Goal: Task Accomplishment & Management: Manage account settings

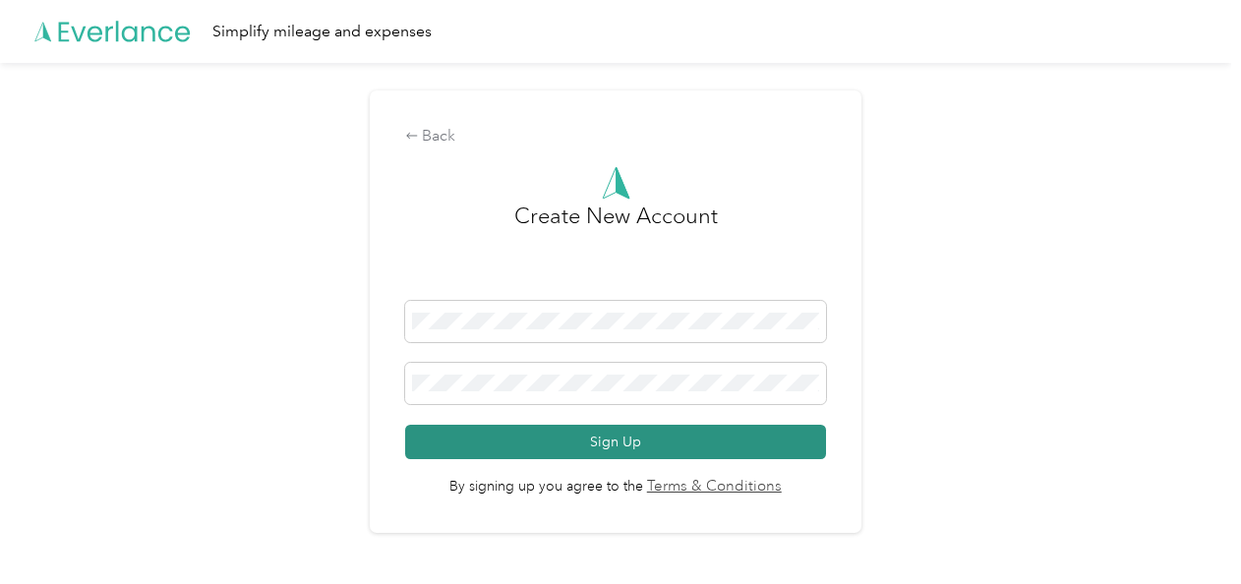
click at [592, 448] on button "Sign Up" at bounding box center [616, 442] width 422 height 34
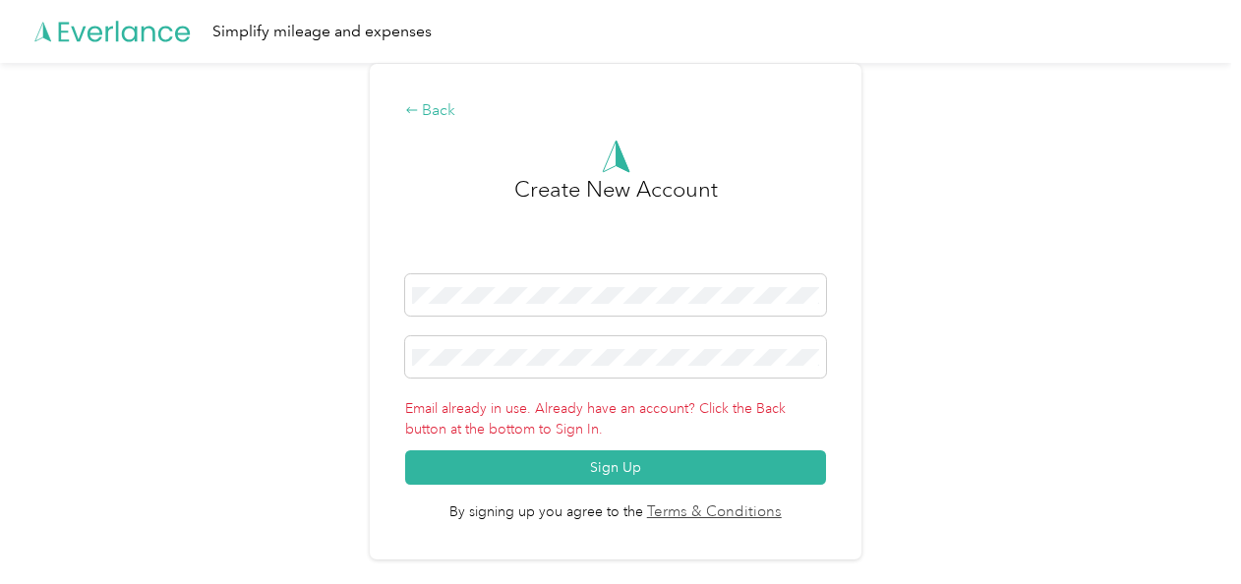
click at [448, 117] on div "Back" at bounding box center [616, 111] width 422 height 24
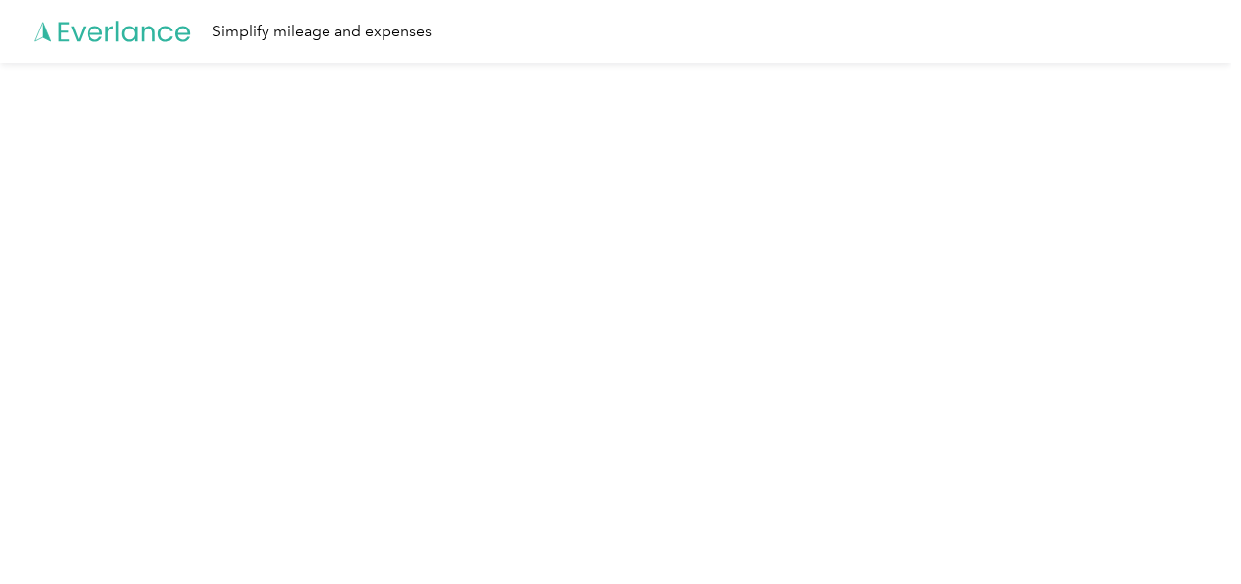
click at [122, 39] on icon at bounding box center [112, 31] width 157 height 113
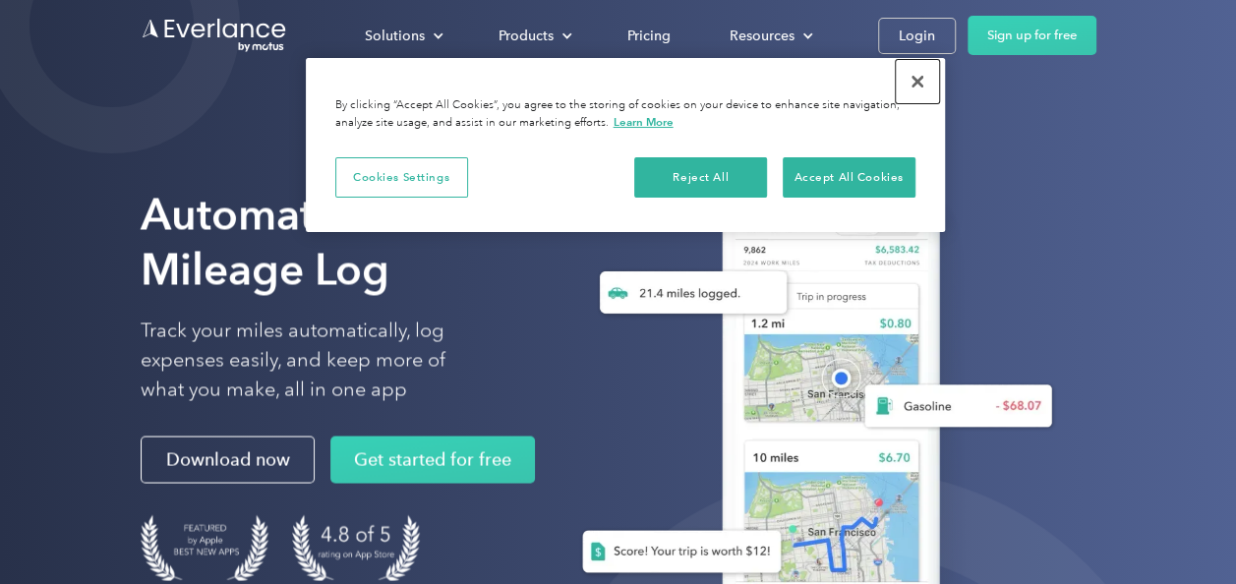
click at [924, 83] on button "Close" at bounding box center [917, 81] width 43 height 43
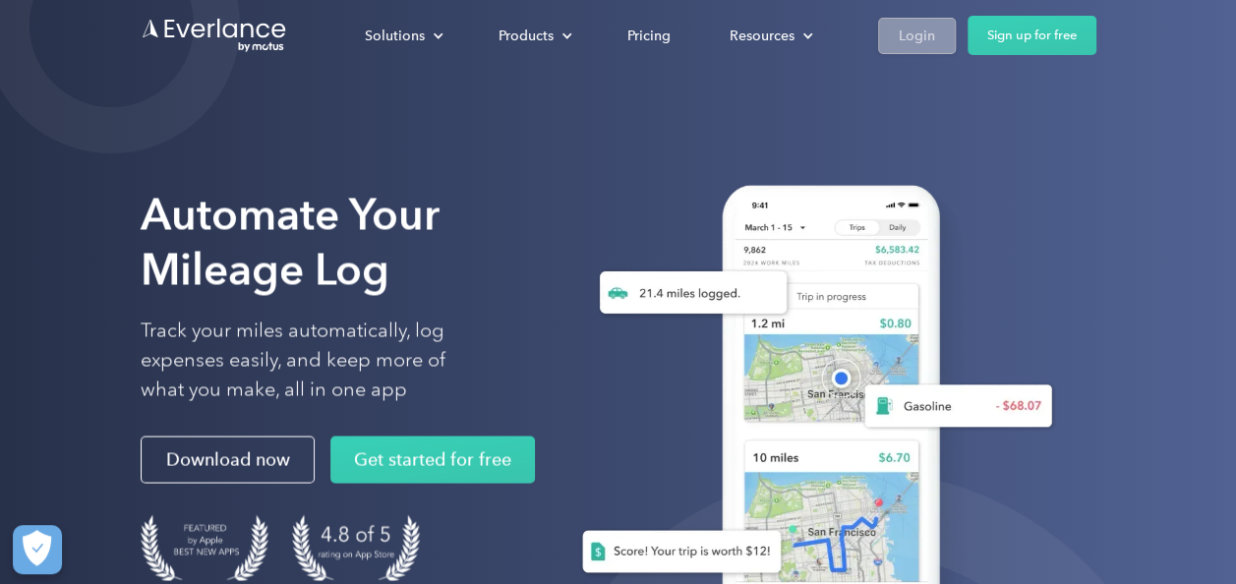
click at [928, 39] on div "Login" at bounding box center [917, 36] width 36 height 25
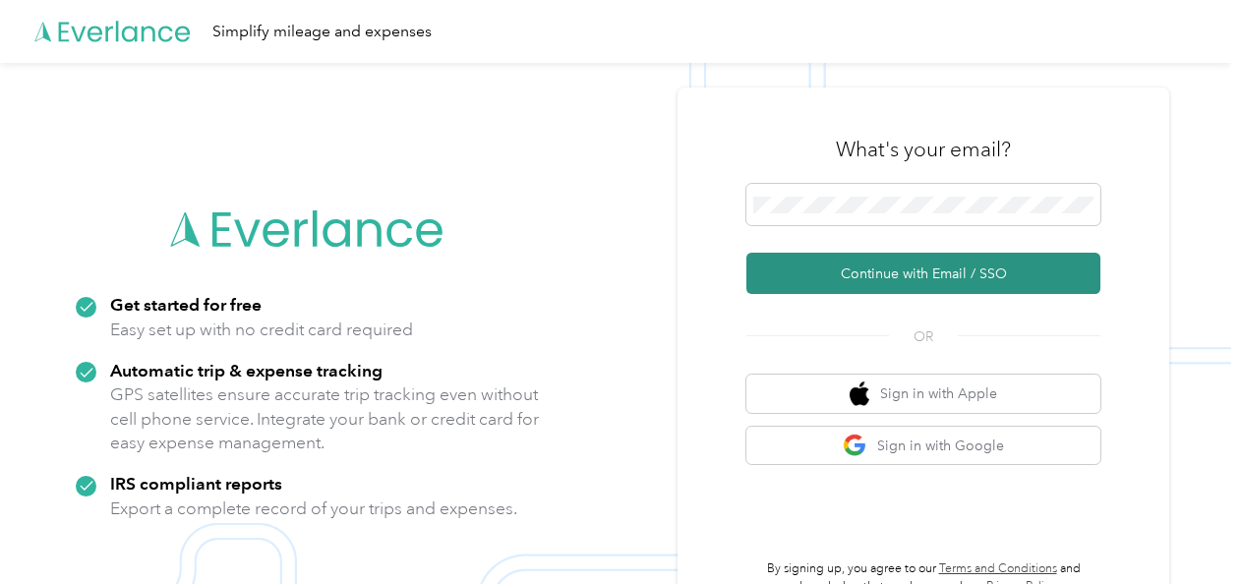
click at [821, 275] on button "Continue with Email / SSO" at bounding box center [923, 273] width 354 height 41
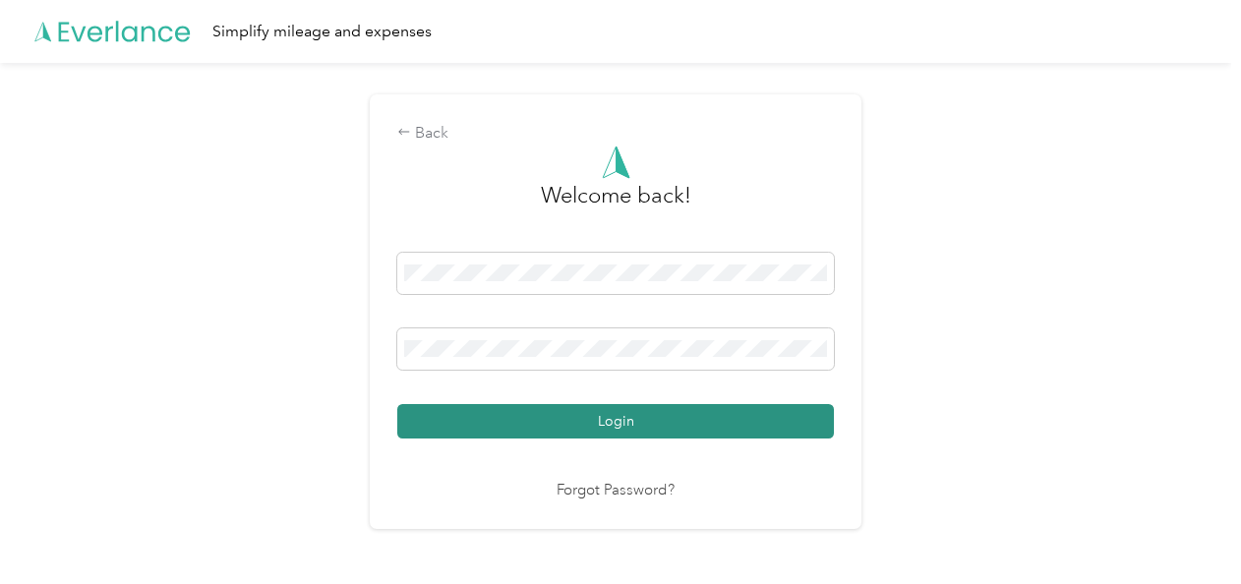
click at [748, 423] on button "Login" at bounding box center [615, 421] width 437 height 34
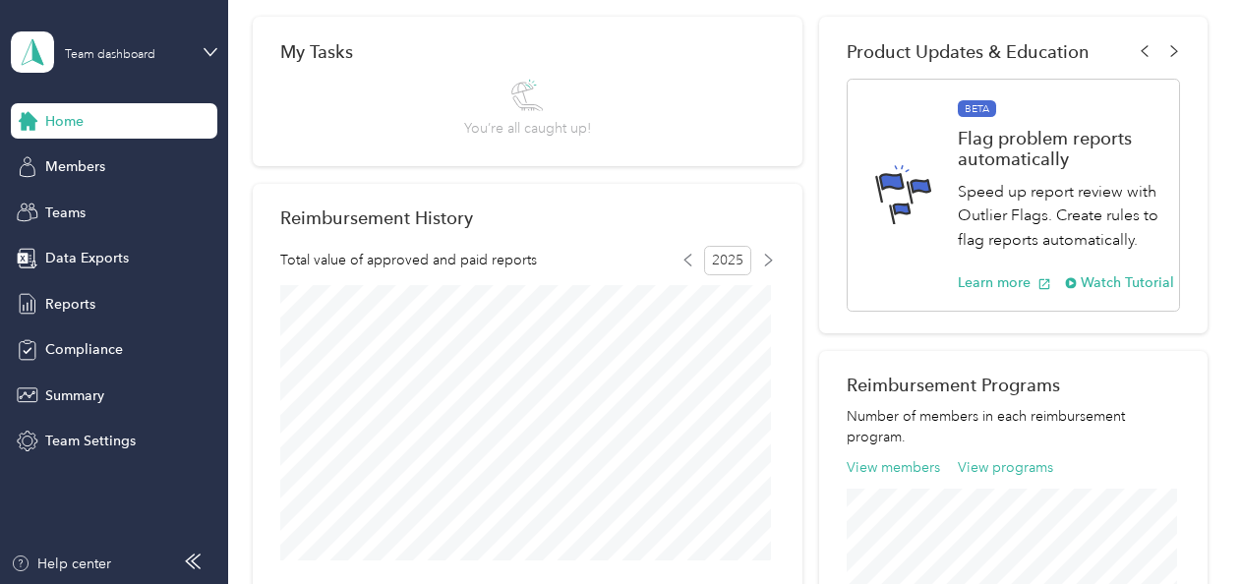
scroll to position [197, 0]
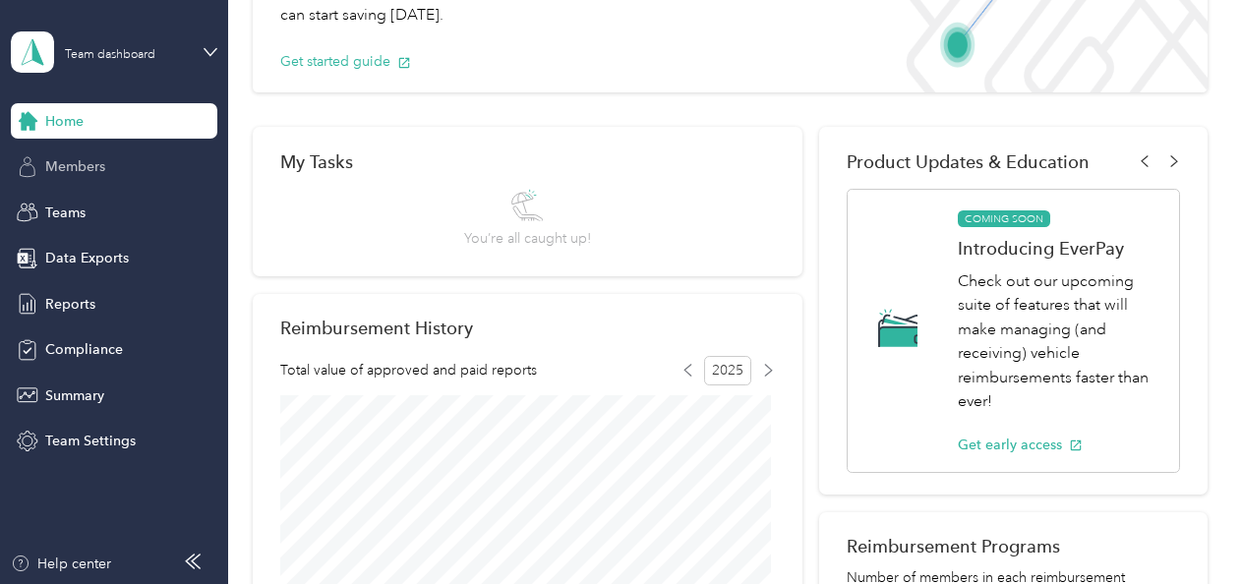
click at [81, 164] on span "Members" at bounding box center [75, 166] width 60 height 21
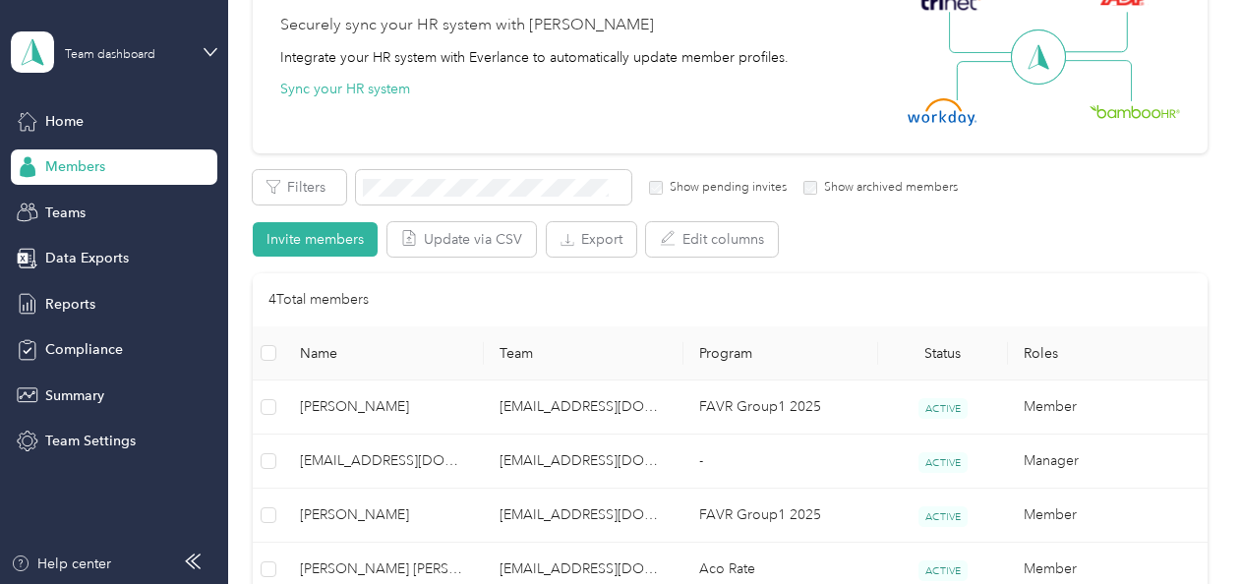
scroll to position [295, 0]
